Goal: Task Accomplishment & Management: Complete application form

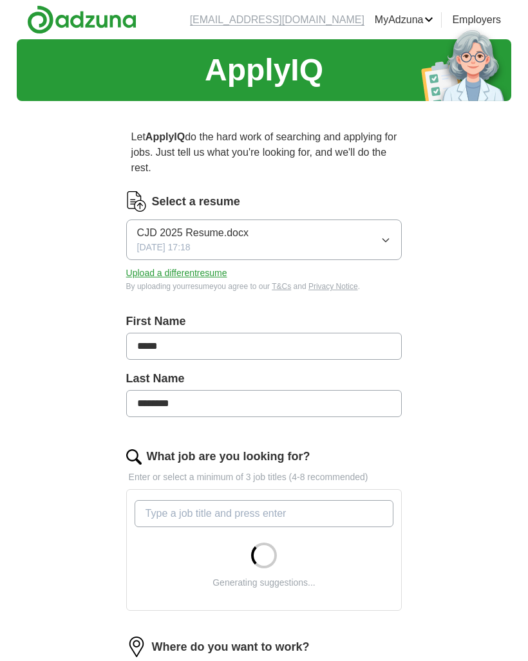
click at [387, 240] on icon "button" at bounding box center [385, 240] width 10 height 10
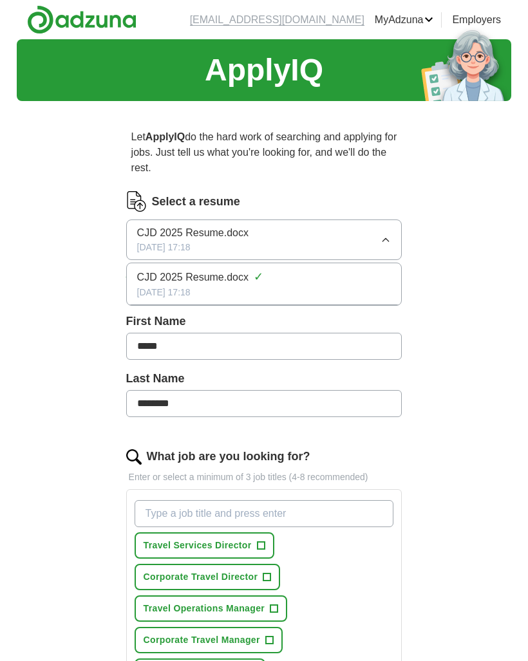
click at [386, 242] on icon "button" at bounding box center [385, 240] width 10 height 10
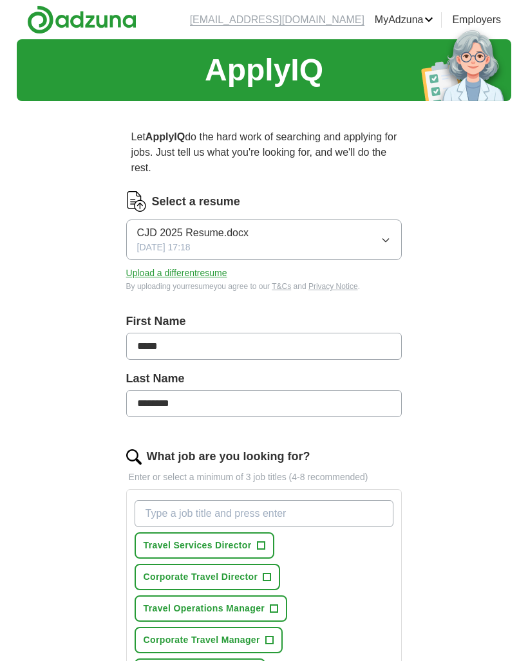
click at [197, 274] on button "Upload a different resume" at bounding box center [176, 273] width 101 height 14
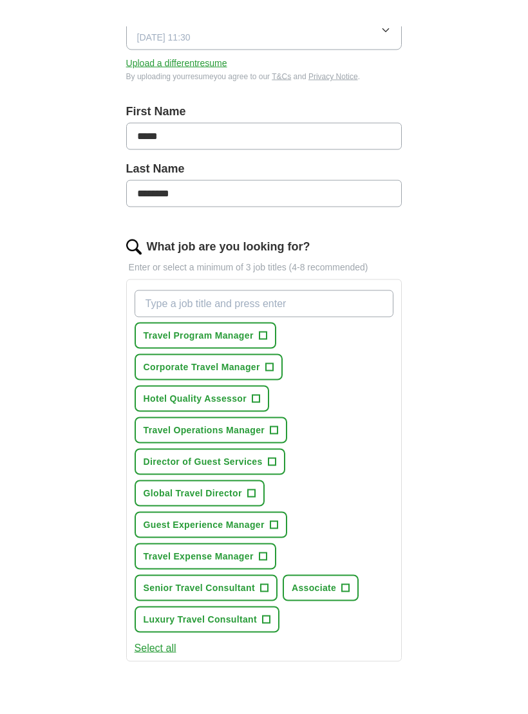
scroll to position [184, 0]
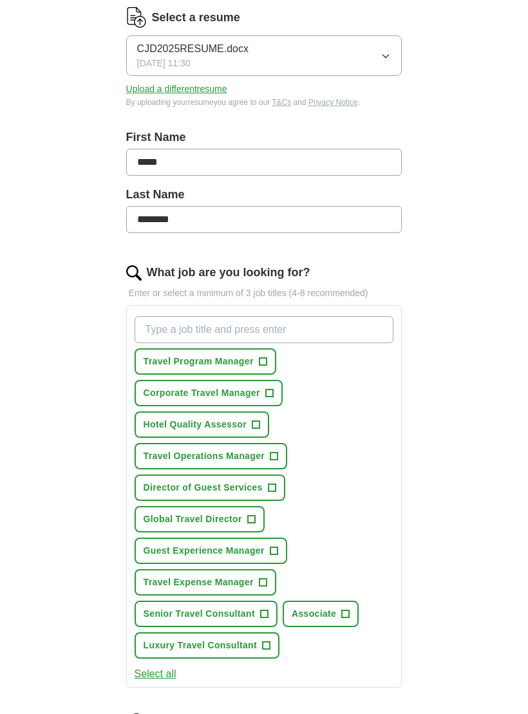
click at [270, 369] on button "Travel Program Manager +" at bounding box center [206, 361] width 142 height 26
click at [272, 395] on span "+" at bounding box center [269, 393] width 8 height 10
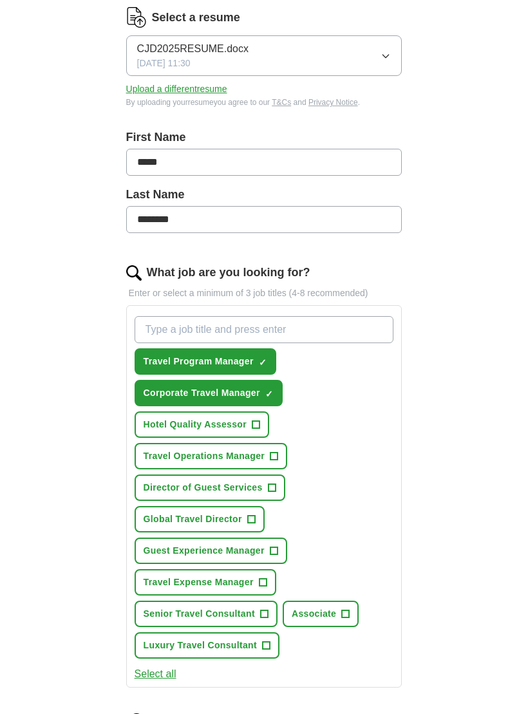
click at [252, 424] on span "+" at bounding box center [256, 425] width 8 height 10
click at [274, 454] on span "+" at bounding box center [274, 456] width 8 height 10
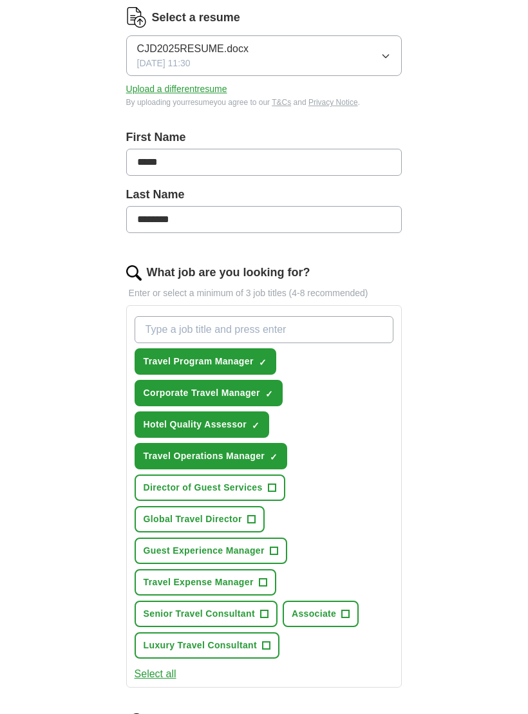
click at [268, 489] on span "+" at bounding box center [272, 488] width 8 height 10
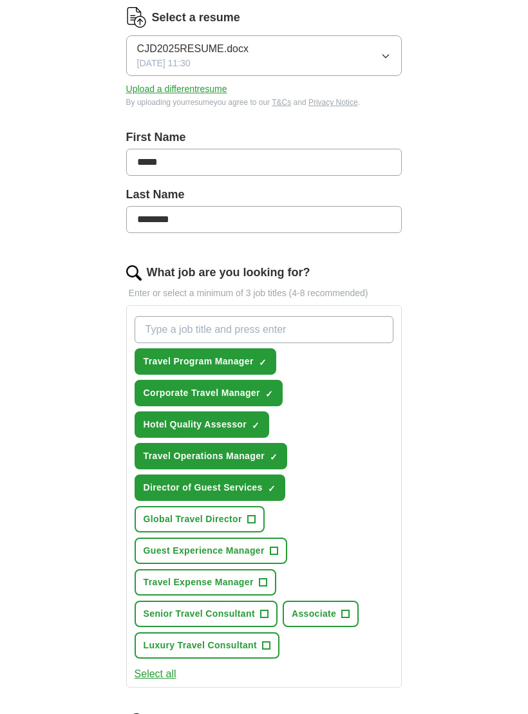
click at [250, 520] on span "+" at bounding box center [251, 519] width 8 height 10
click at [272, 553] on span "+" at bounding box center [274, 551] width 8 height 10
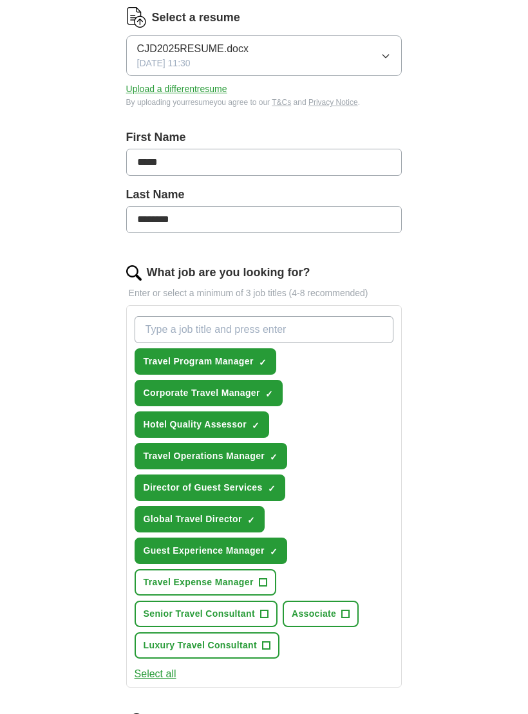
click at [259, 584] on span "+" at bounding box center [263, 582] width 8 height 10
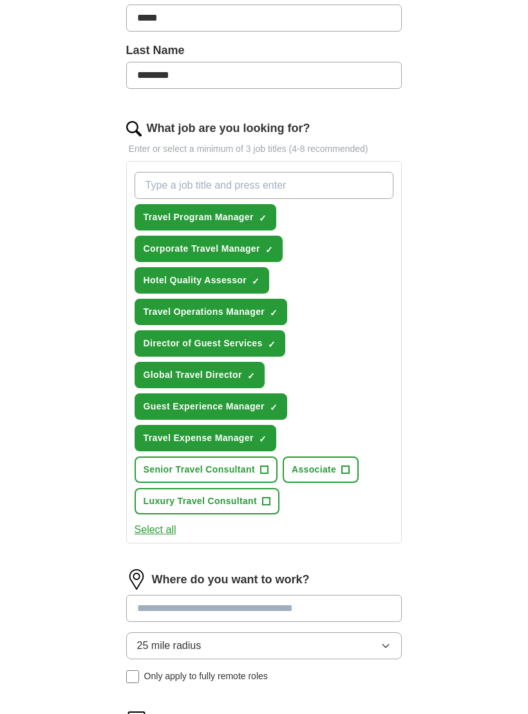
scroll to position [330, 0]
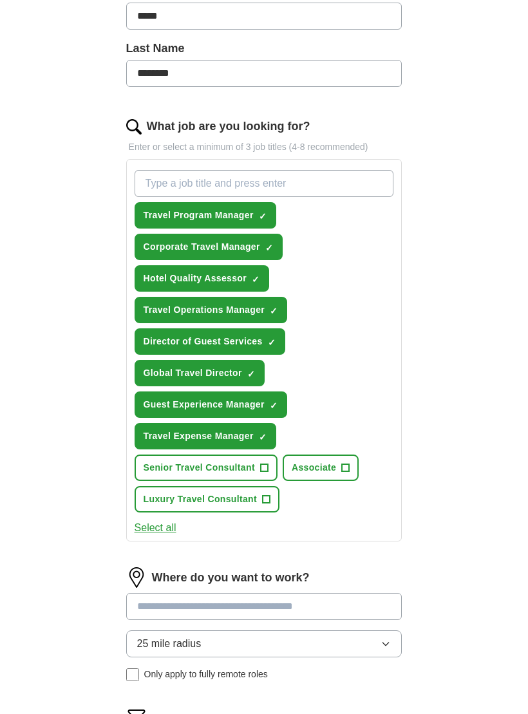
click at [151, 530] on button "Select all" at bounding box center [156, 527] width 42 height 15
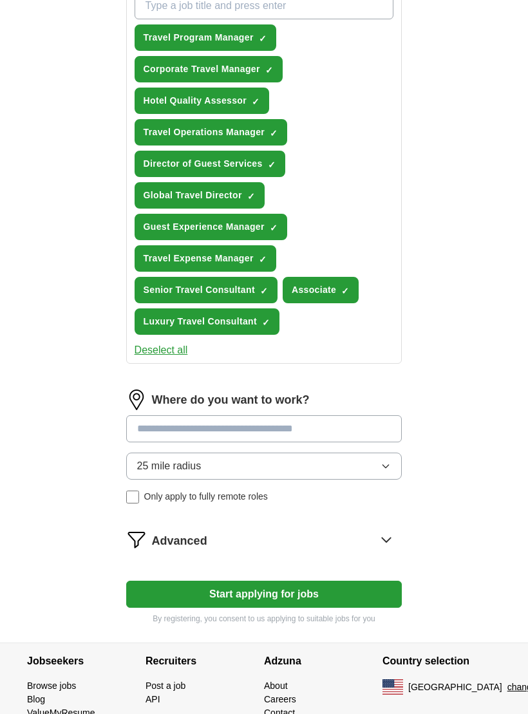
scroll to position [511, 0]
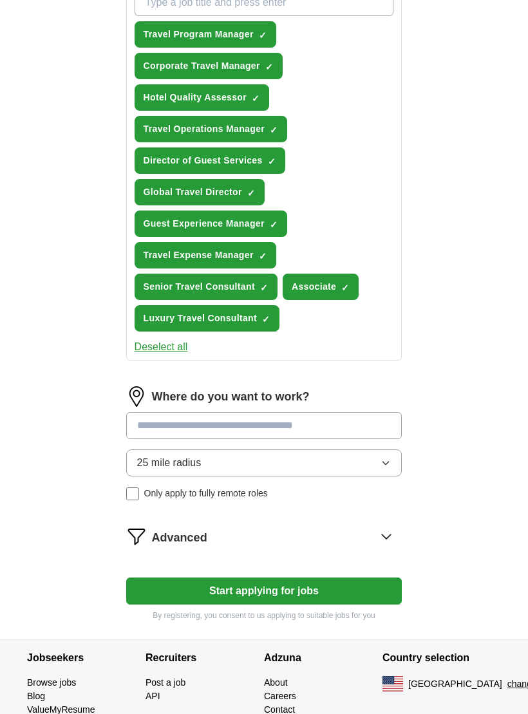
click at [313, 425] on input at bounding box center [264, 425] width 276 height 27
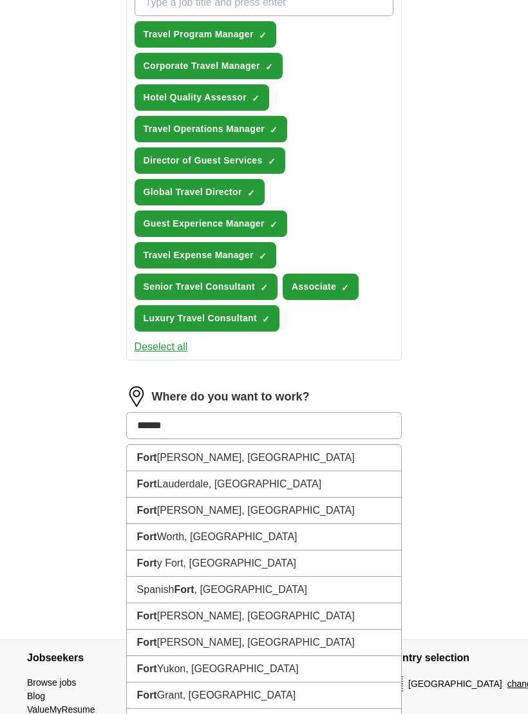
type input "*******"
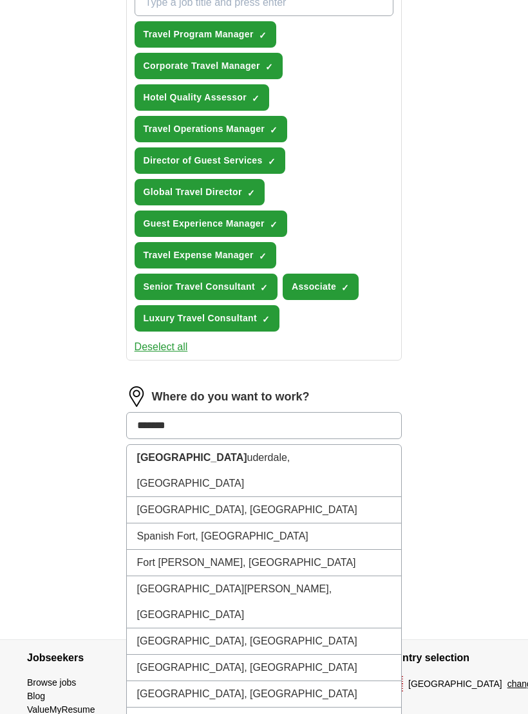
click at [200, 457] on li "[GEOGRAPHIC_DATA], [GEOGRAPHIC_DATA]" at bounding box center [264, 471] width 275 height 52
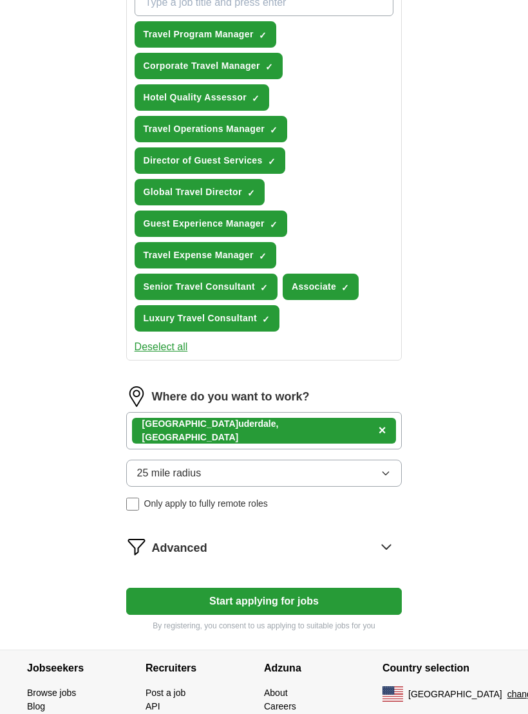
click at [155, 550] on span "Advanced" at bounding box center [179, 547] width 55 height 17
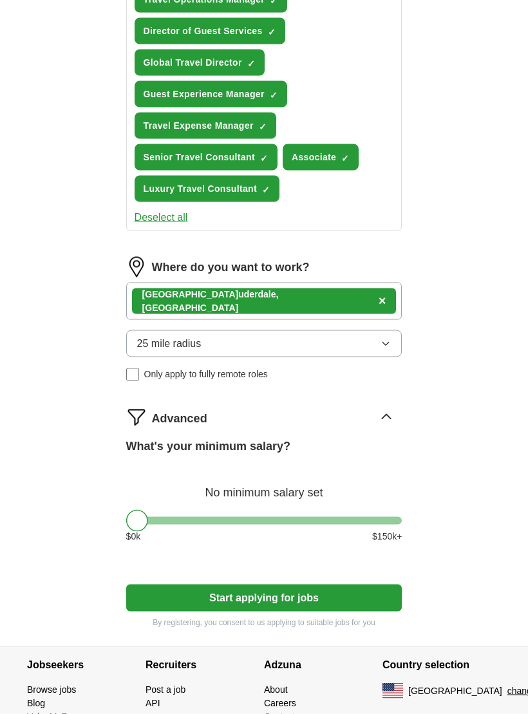
scroll to position [642, 0]
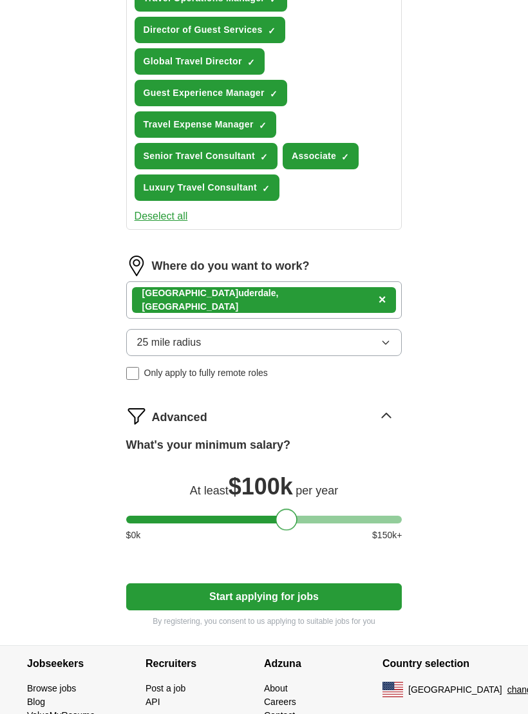
click at [275, 599] on button "Start applying for jobs" at bounding box center [264, 596] width 276 height 27
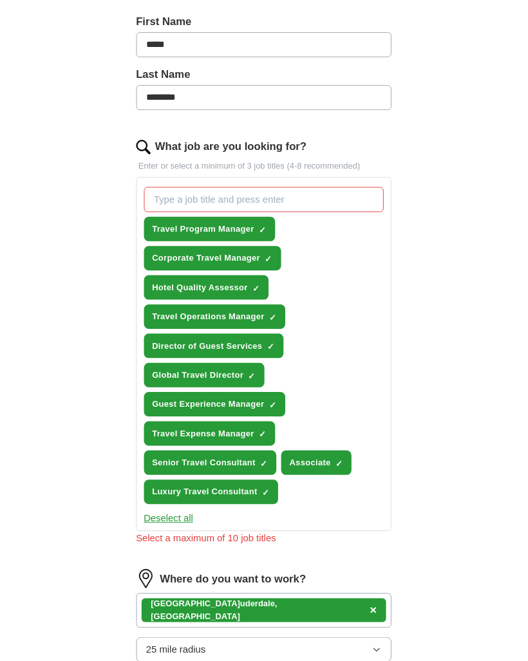
scroll to position [351, 0]
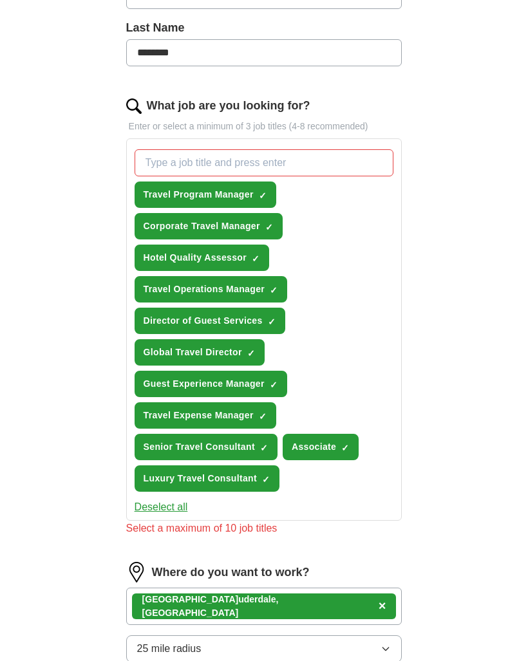
click at [255, 478] on span "Luxury Travel Consultant" at bounding box center [200, 479] width 113 height 14
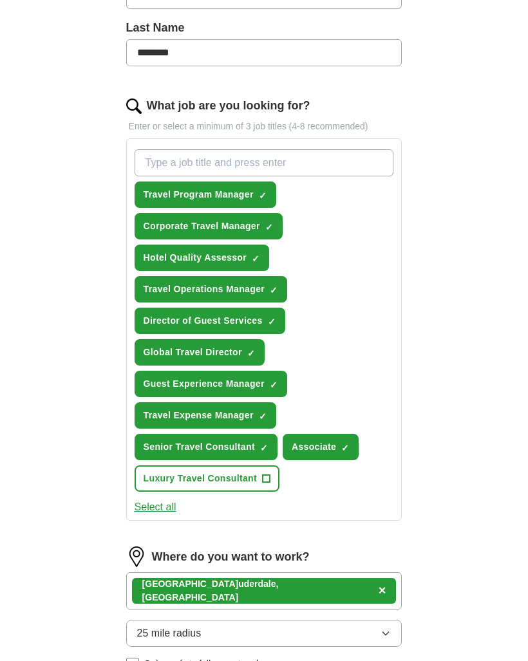
click at [343, 443] on span "✓" at bounding box center [345, 448] width 8 height 10
click at [255, 450] on button "Senior Travel Consultant ✓ ×" at bounding box center [206, 447] width 143 height 26
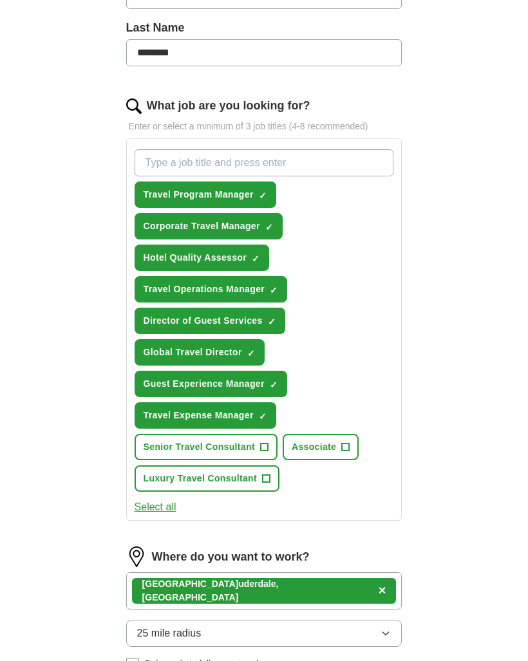
click at [266, 319] on button "Director of Guest Services ✓ ×" at bounding box center [210, 321] width 151 height 26
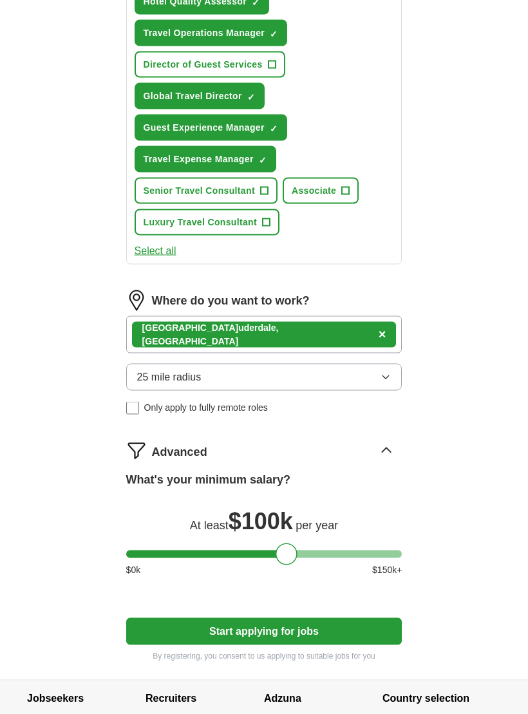
click at [373, 375] on button "25 mile radius" at bounding box center [264, 377] width 276 height 27
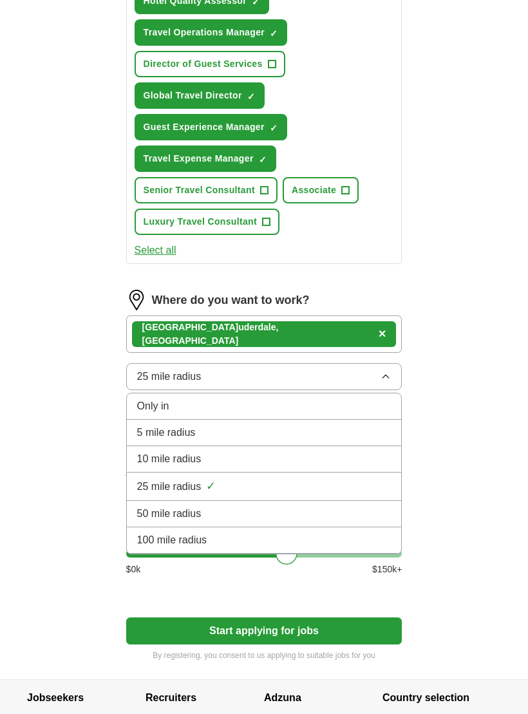
click at [238, 517] on div "50 mile radius" at bounding box center [264, 513] width 254 height 15
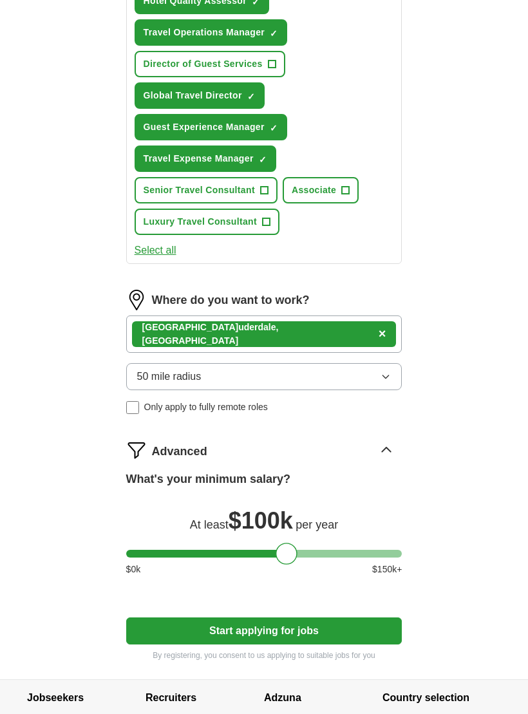
click at [268, 633] on button "Start applying for jobs" at bounding box center [264, 630] width 276 height 27
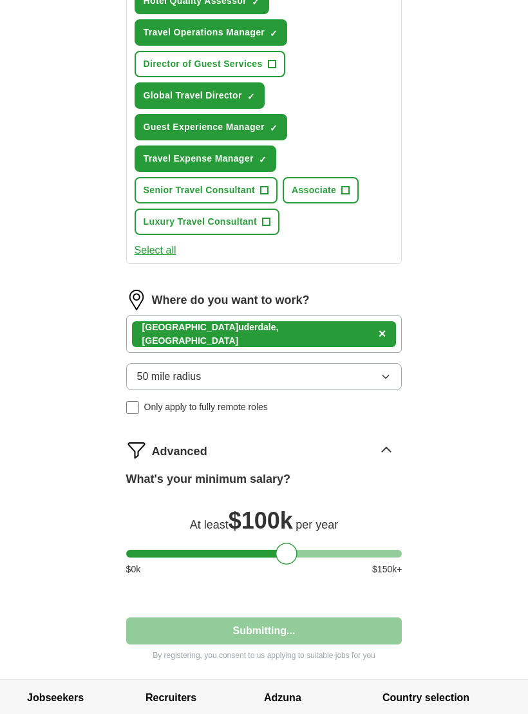
select select "**"
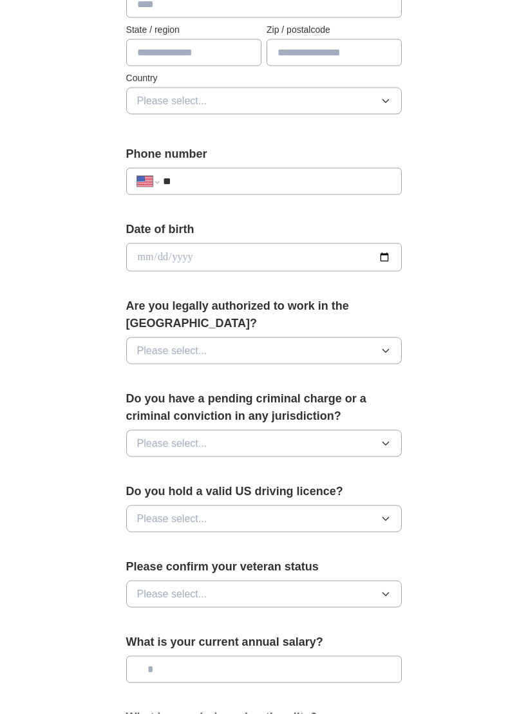
scroll to position [395, 0]
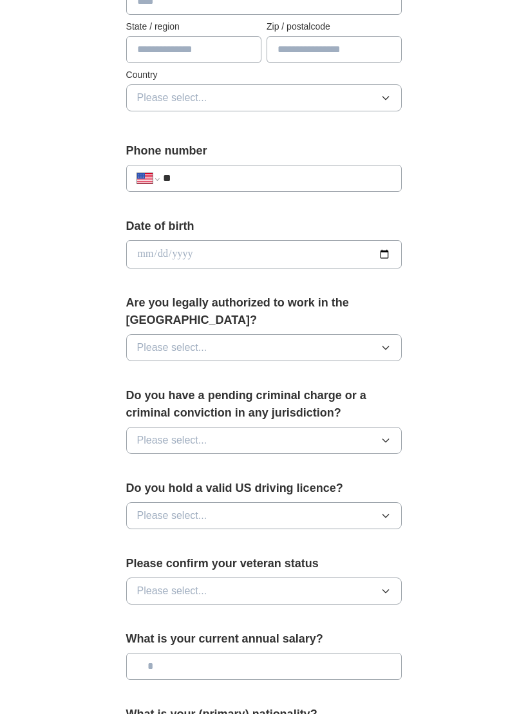
click at [382, 342] on icon "button" at bounding box center [385, 347] width 10 height 10
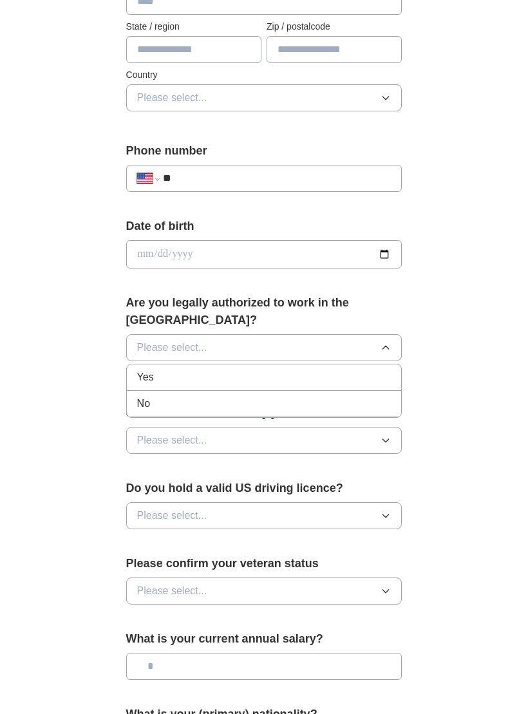
click at [275, 364] on li "Yes" at bounding box center [264, 377] width 275 height 26
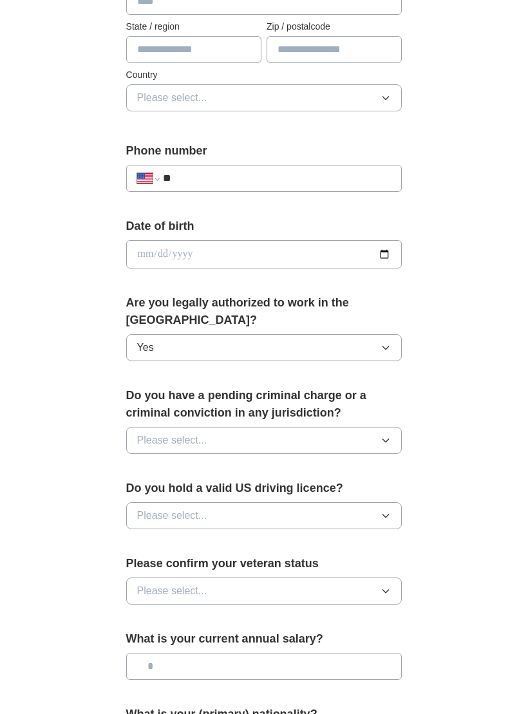
click at [380, 427] on button "Please select..." at bounding box center [264, 440] width 276 height 27
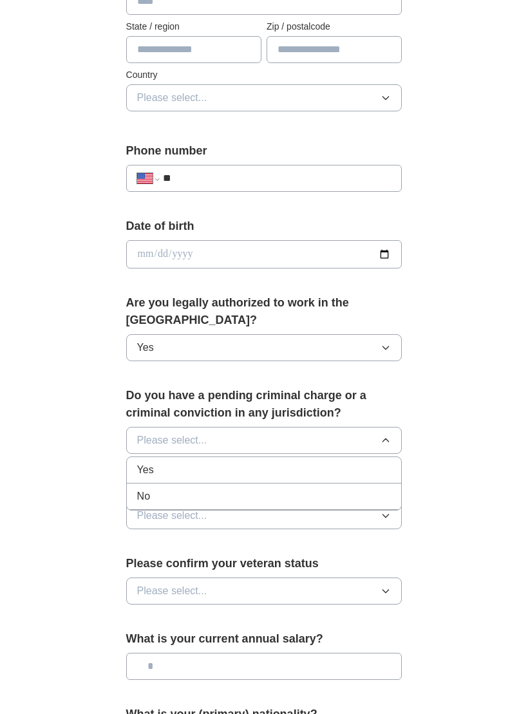
click at [245, 488] on div "No" at bounding box center [264, 495] width 254 height 15
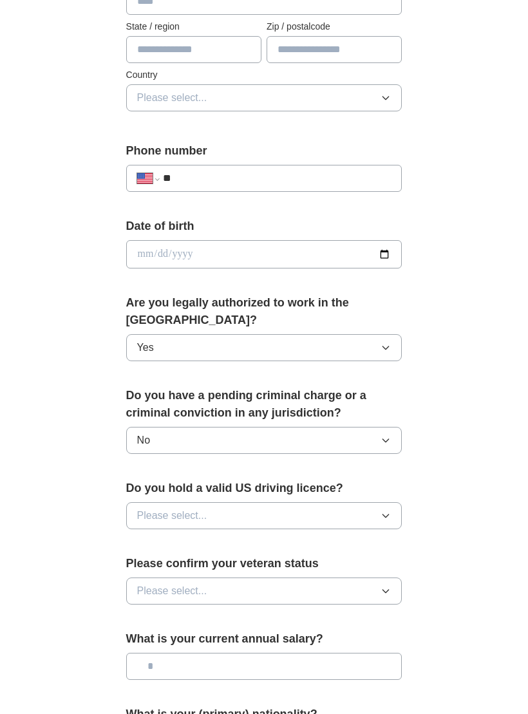
click at [358, 502] on button "Please select..." at bounding box center [264, 515] width 276 height 27
click at [281, 537] on div "Yes" at bounding box center [264, 544] width 254 height 15
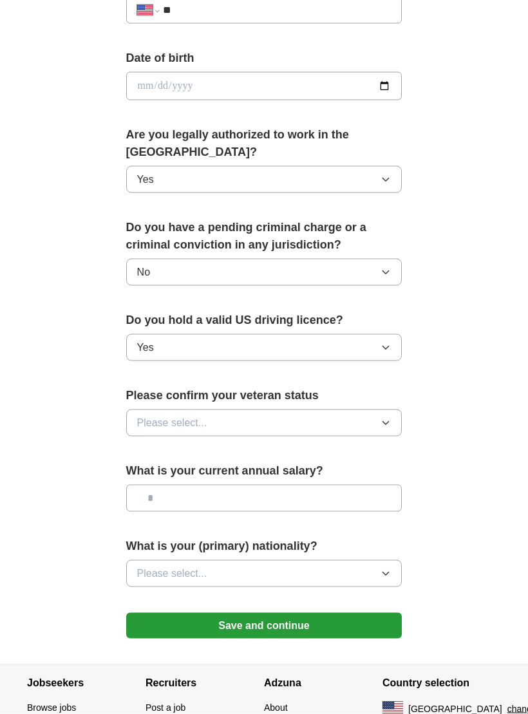
click at [349, 409] on button "Please select..." at bounding box center [264, 422] width 276 height 27
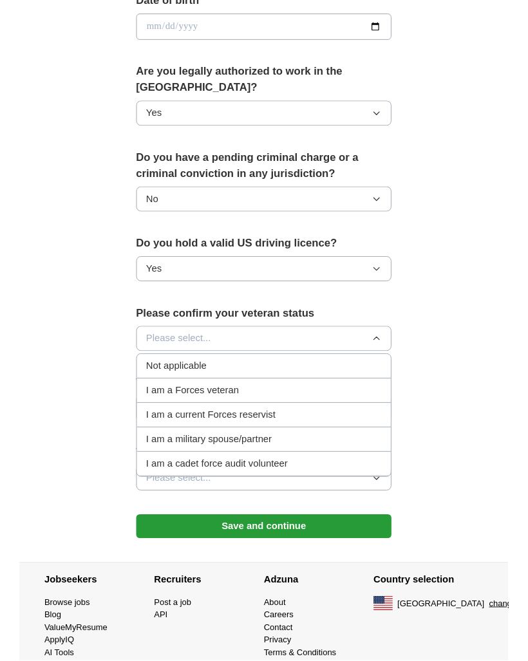
scroll to position [672, 0]
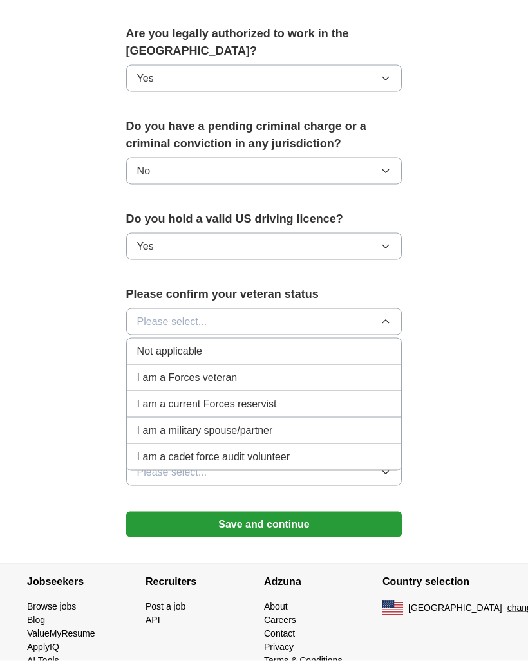
click at [348, 344] on div "Not applicable" at bounding box center [264, 351] width 254 height 15
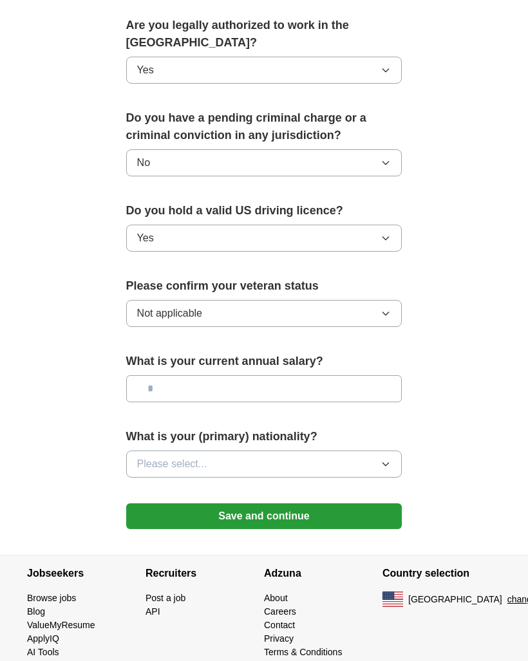
click at [274, 505] on button "Save and continue" at bounding box center [264, 516] width 276 height 26
